Goal: Transaction & Acquisition: Subscribe to service/newsletter

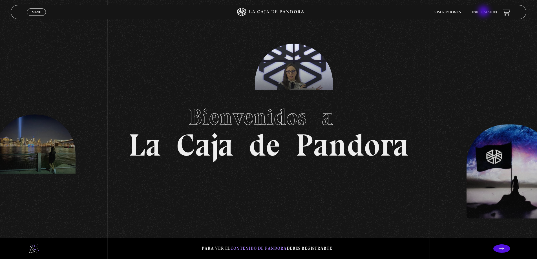
click at [484, 12] on link "Inicie sesión" at bounding box center [484, 12] width 25 height 3
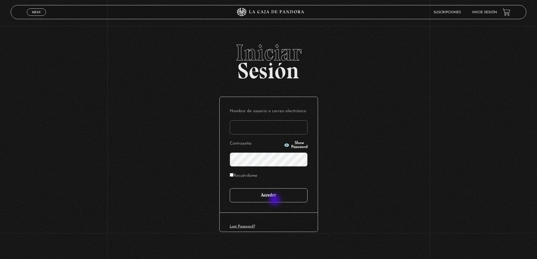
type input "[EMAIL_ADDRESS][DOMAIN_NAME]"
click at [274, 194] on input "Acceder" at bounding box center [269, 195] width 78 height 14
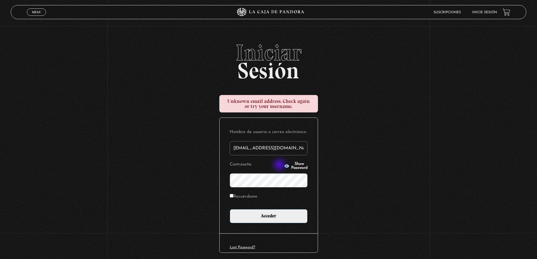
click at [284, 165] on icon "button" at bounding box center [286, 166] width 5 height 4
click at [255, 146] on input "jzeledonm@gmail.com" at bounding box center [269, 148] width 78 height 14
click at [284, 166] on icon "button" at bounding box center [287, 166] width 6 height 6
type input "jzeledonmasis@gmail.com"
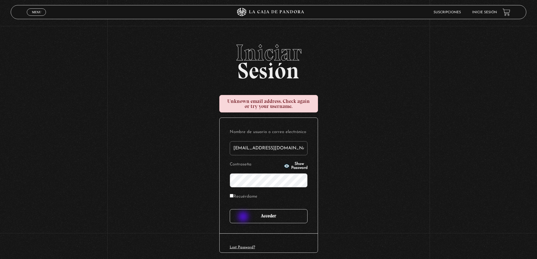
click at [244, 217] on input "Acceder" at bounding box center [269, 216] width 78 height 14
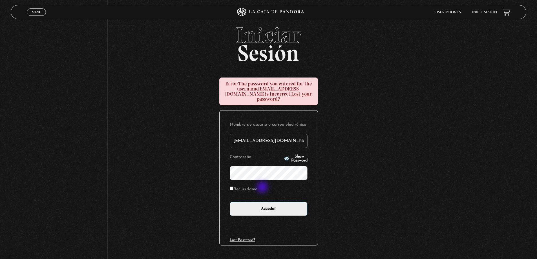
scroll to position [27, 0]
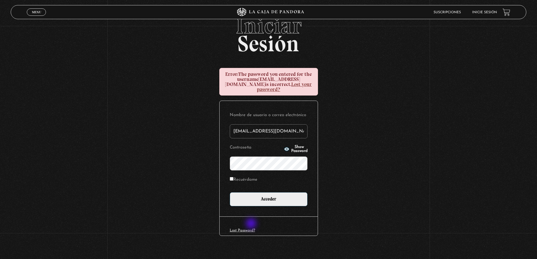
click at [252, 228] on link "Lost Password?" at bounding box center [242, 230] width 25 height 4
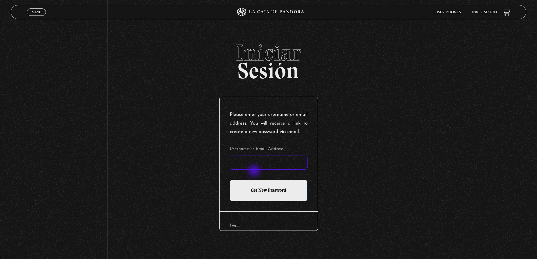
click at [255, 170] on input "Username or Email Address *" at bounding box center [269, 162] width 78 height 14
click at [316, 144] on div "Please enter your username or email address. You will receive a link to create …" at bounding box center [268, 154] width 98 height 114
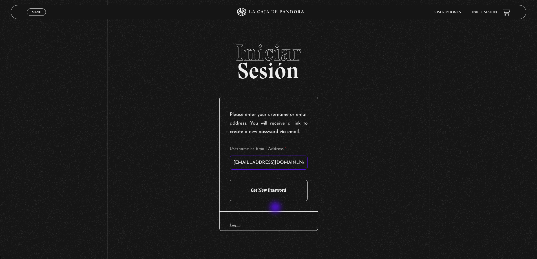
type input "jzeledonmasis@gmail.com"
click at [273, 201] on input "Get New Password" at bounding box center [269, 190] width 78 height 21
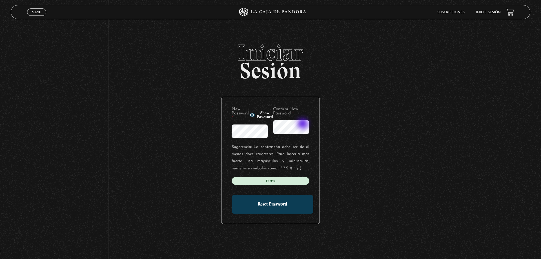
scroll to position [0, 4]
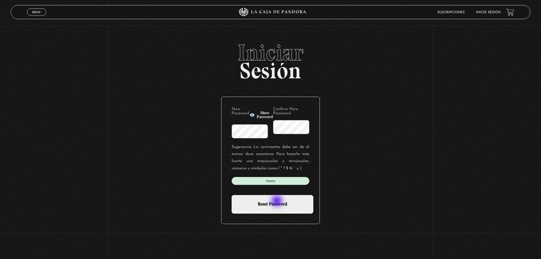
click at [277, 202] on input "Reset Password" at bounding box center [273, 204] width 82 height 19
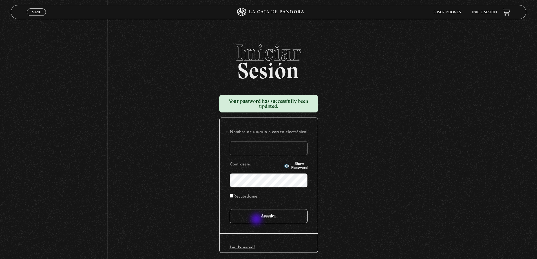
type input "jzeledonmasis@gmail.com"
click at [257, 220] on input "Acceder" at bounding box center [269, 216] width 78 height 14
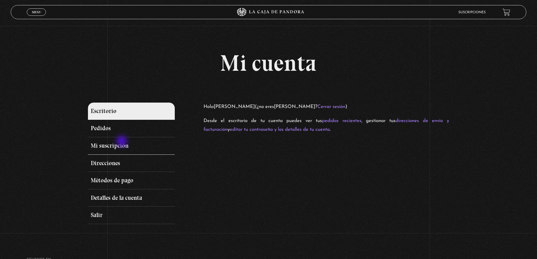
click at [122, 143] on link "Mi suscripción" at bounding box center [131, 145] width 86 height 17
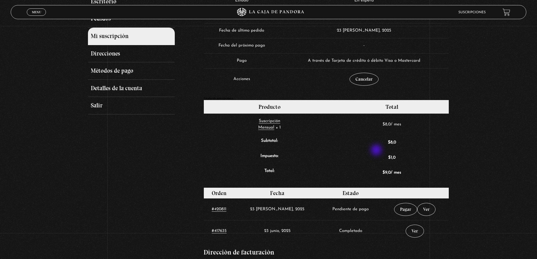
scroll to position [141, 0]
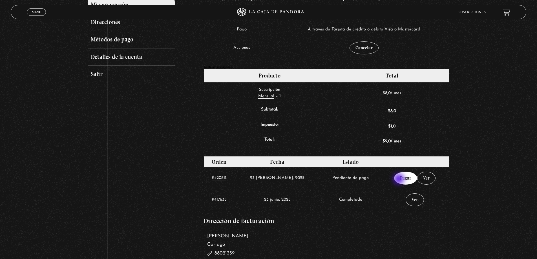
click at [399, 179] on link "Pagar" at bounding box center [405, 178] width 23 height 13
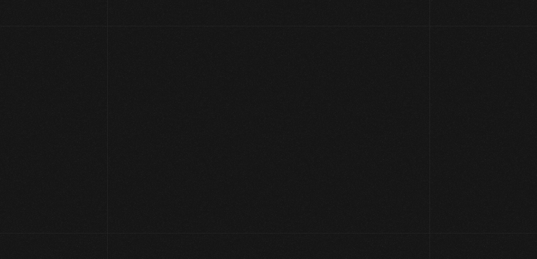
select select "CR-C"
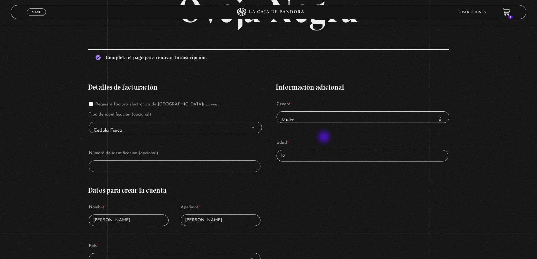
scroll to position [85, 0]
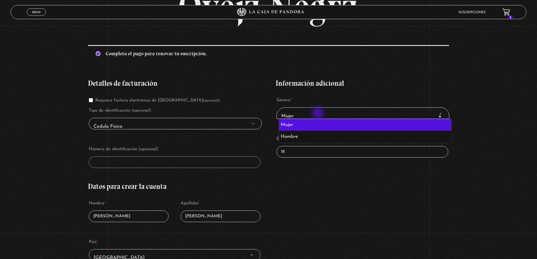
click at [318, 114] on span "× Mujer" at bounding box center [363, 116] width 168 height 13
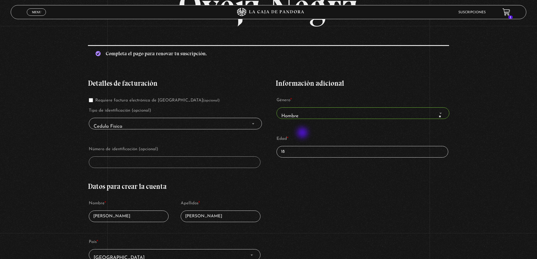
select select "hombre"
drag, startPoint x: 299, startPoint y: 148, endPoint x: 281, endPoint y: 153, distance: 19.5
click at [281, 153] on input "18" at bounding box center [361, 152] width 171 height 12
drag, startPoint x: 194, startPoint y: 147, endPoint x: 182, endPoint y: 147, distance: 12.4
click at [194, 147] on label "Número de identificación (opcional)" at bounding box center [174, 149] width 171 height 8
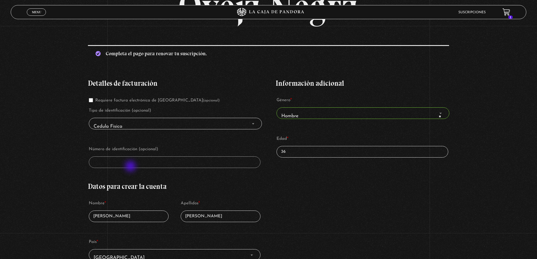
type input "36"
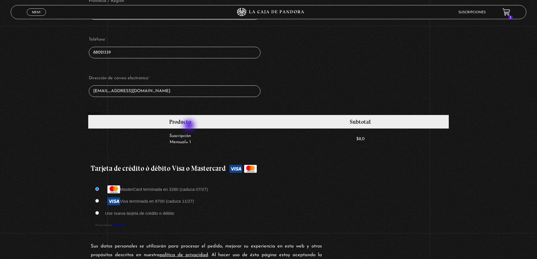
scroll to position [366, 0]
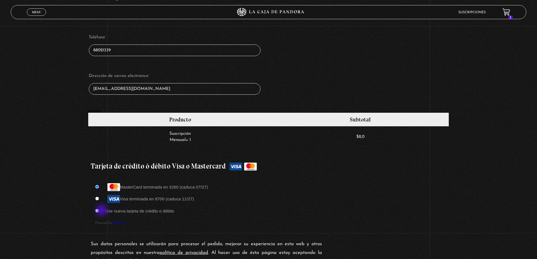
click at [102, 211] on li "Use nueva tarjeta de crédito o débito" at bounding box center [268, 211] width 346 height 10
click at [99, 210] on input "Use nueva tarjeta de crédito o débito" at bounding box center [97, 211] width 4 height 4
radio input "true"
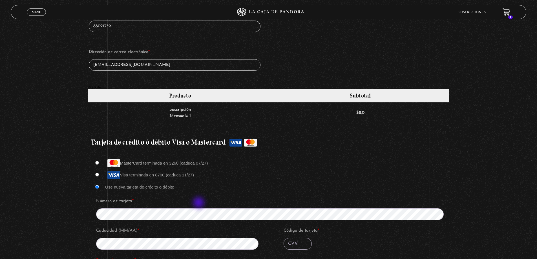
scroll to position [451, 0]
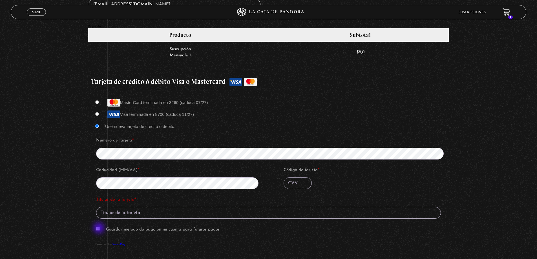
click at [99, 228] on input "Guardar método de pago en mi cuenta para futuros pagos." at bounding box center [98, 229] width 4 height 4
checkbox input "true"
click at [232, 166] on label "Caducidad (MM/AA) *" at bounding box center [178, 170] width 165 height 8
click at [296, 185] on input "Código de tarjeta *" at bounding box center [297, 183] width 28 height 12
click at [262, 171] on fieldset "Número de tarjeta * Caducidad (MM/AA) * Código de tarjeta * 904" at bounding box center [272, 164] width 354 height 59
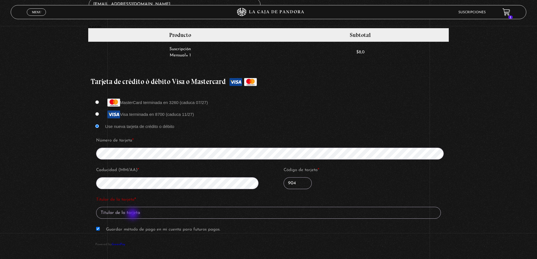
type input "904"
click at [133, 214] on input "Titular de la tarjeta *" at bounding box center [268, 213] width 345 height 12
type input "Juan José Zeledón Masis"
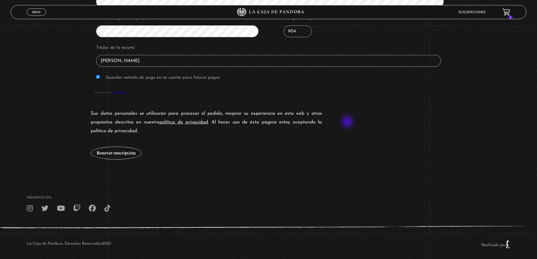
scroll to position [606, 0]
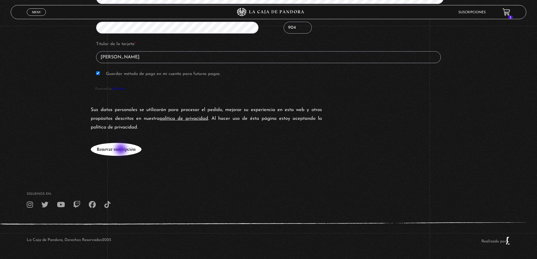
click at [118, 148] on button "Renovar suscripción" at bounding box center [116, 149] width 51 height 13
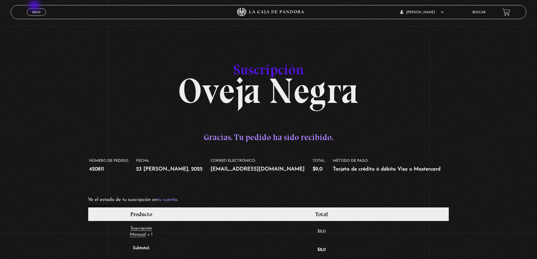
click at [36, 12] on span "Menu" at bounding box center [36, 11] width 9 height 3
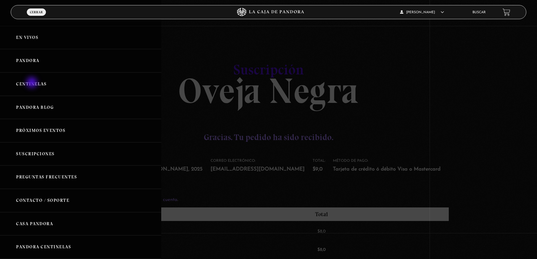
click at [32, 83] on link "Centinelas" at bounding box center [80, 83] width 161 height 23
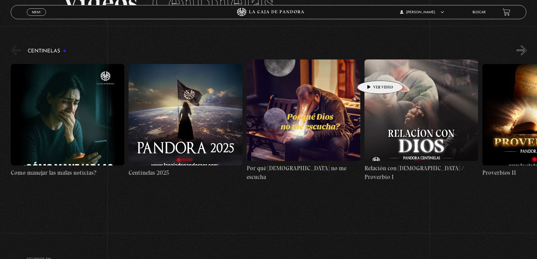
scroll to position [56, 0]
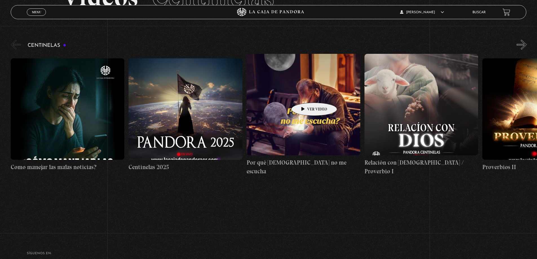
click at [305, 94] on figure at bounding box center [303, 104] width 114 height 101
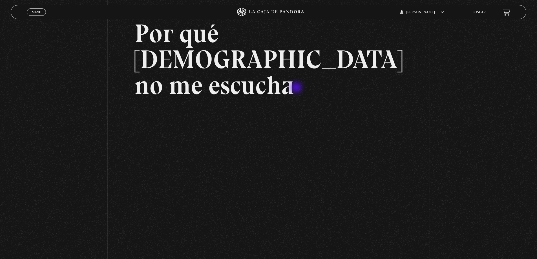
scroll to position [56, 0]
